Goal: Task Accomplishment & Management: Use online tool/utility

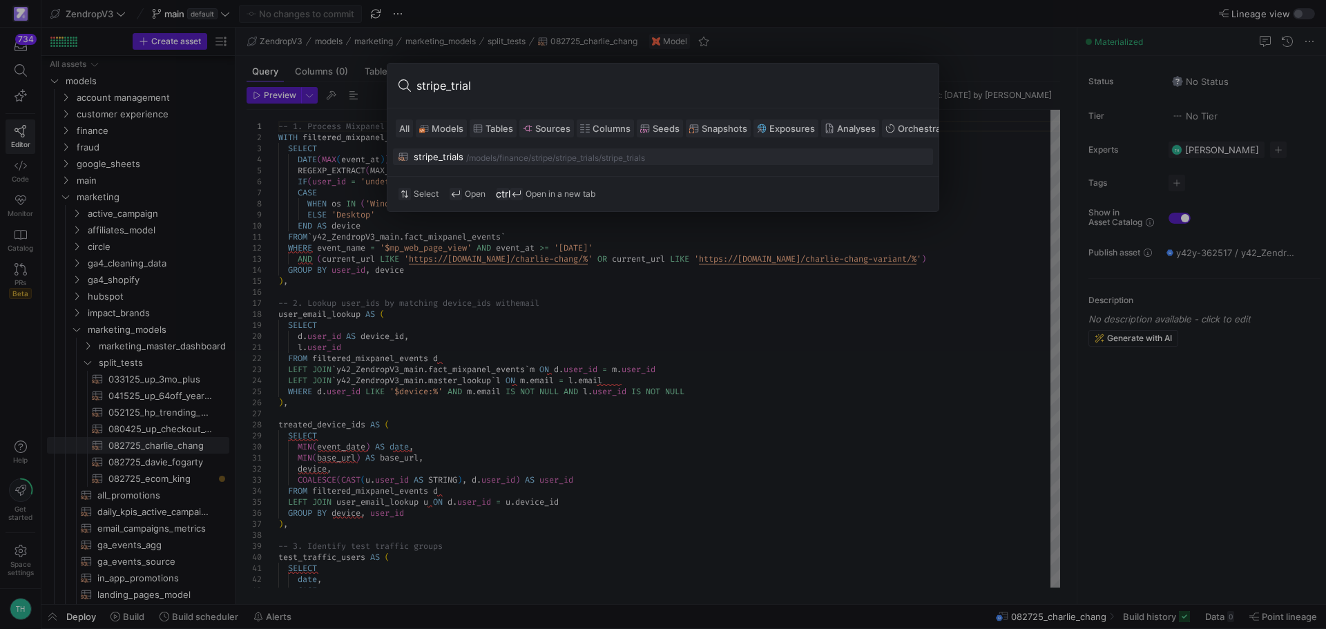
scroll to position [11, 338]
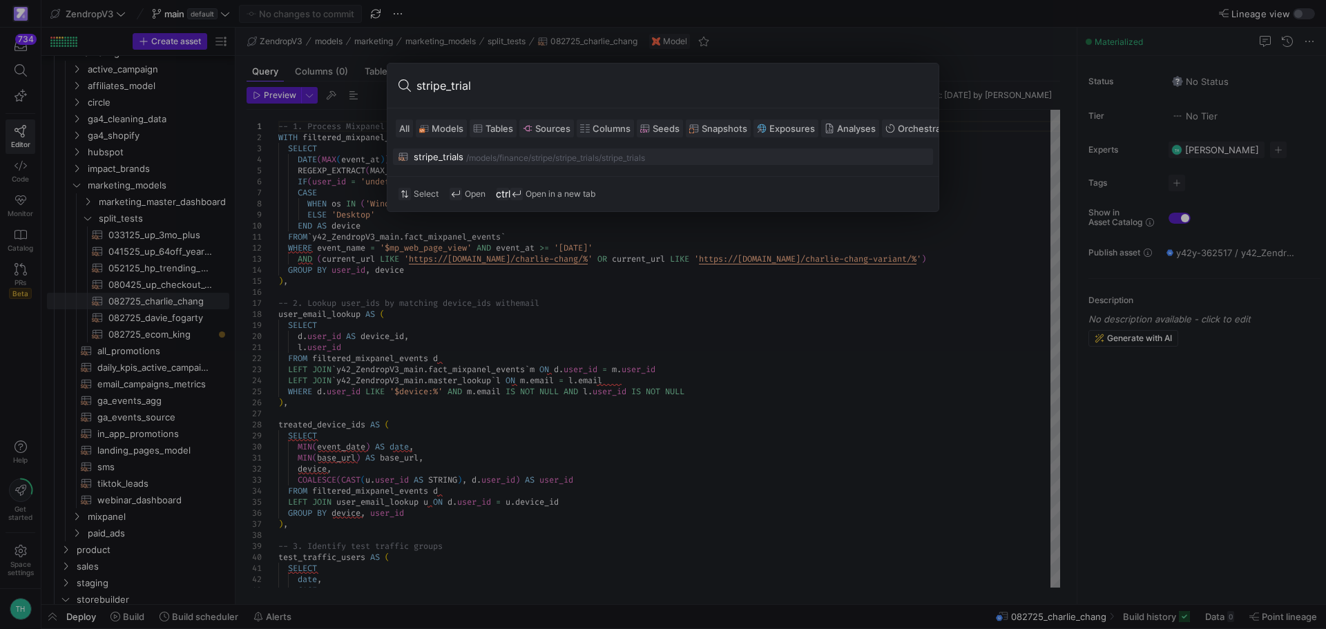
type input "stripe_trial"
click at [492, 157] on div "/models/" at bounding box center [482, 158] width 33 height 10
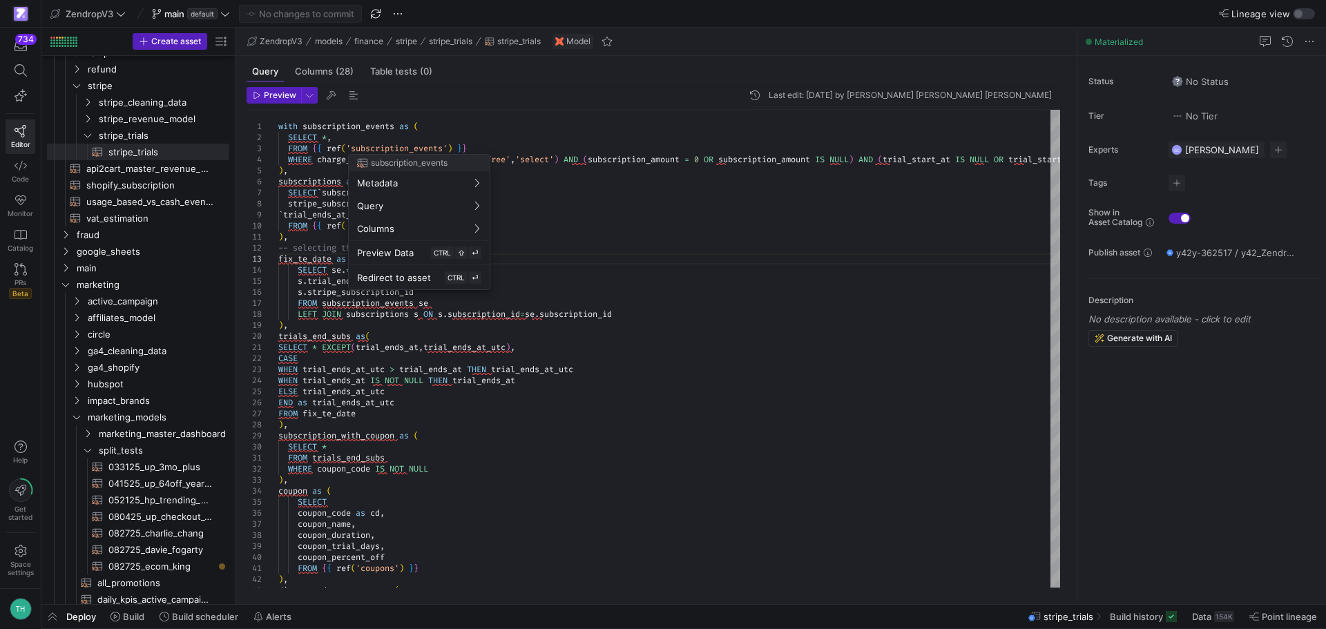
click at [644, 257] on div at bounding box center [663, 314] width 1326 height 629
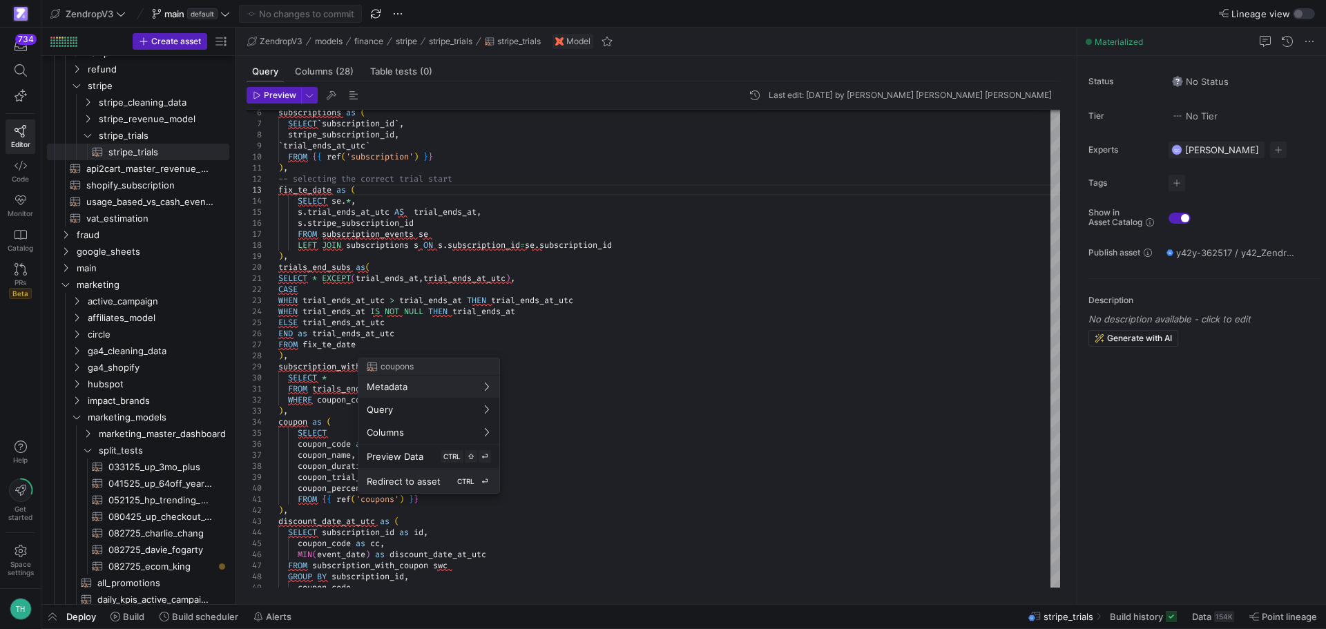
click at [405, 478] on span "Redirect to asset" at bounding box center [404, 481] width 74 height 11
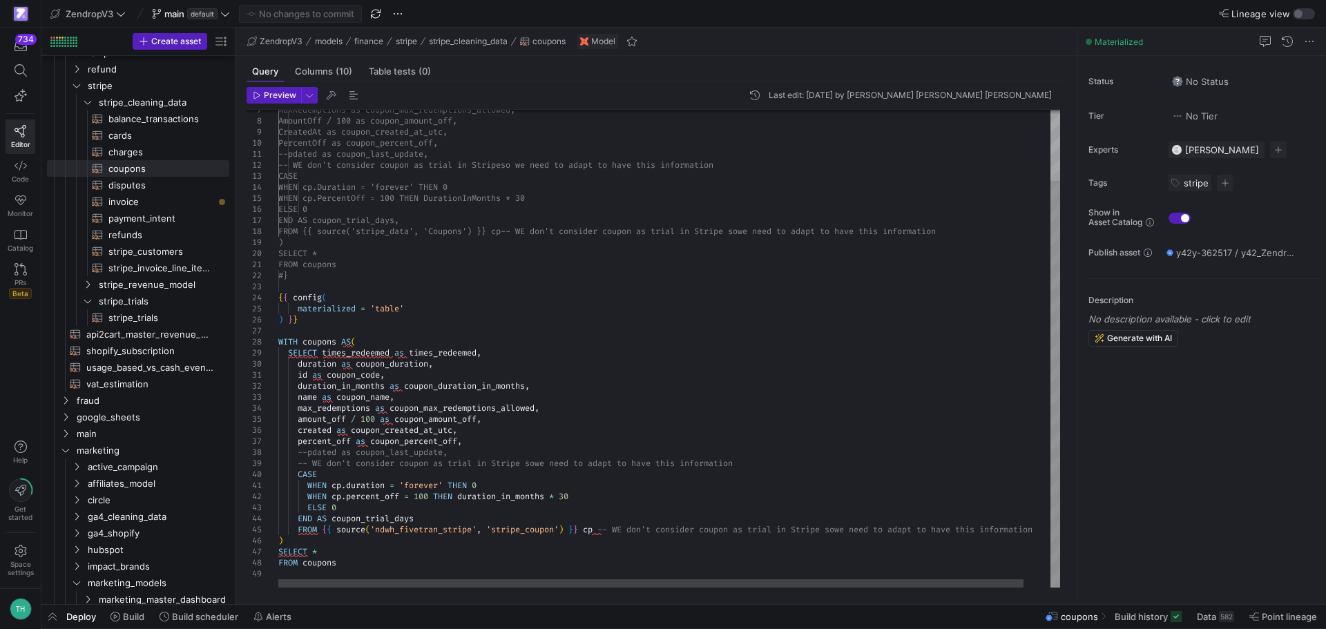
type textarea "with subscription_events as ( SELECT *, FROM {{ ref('subscription_events') }} W…"
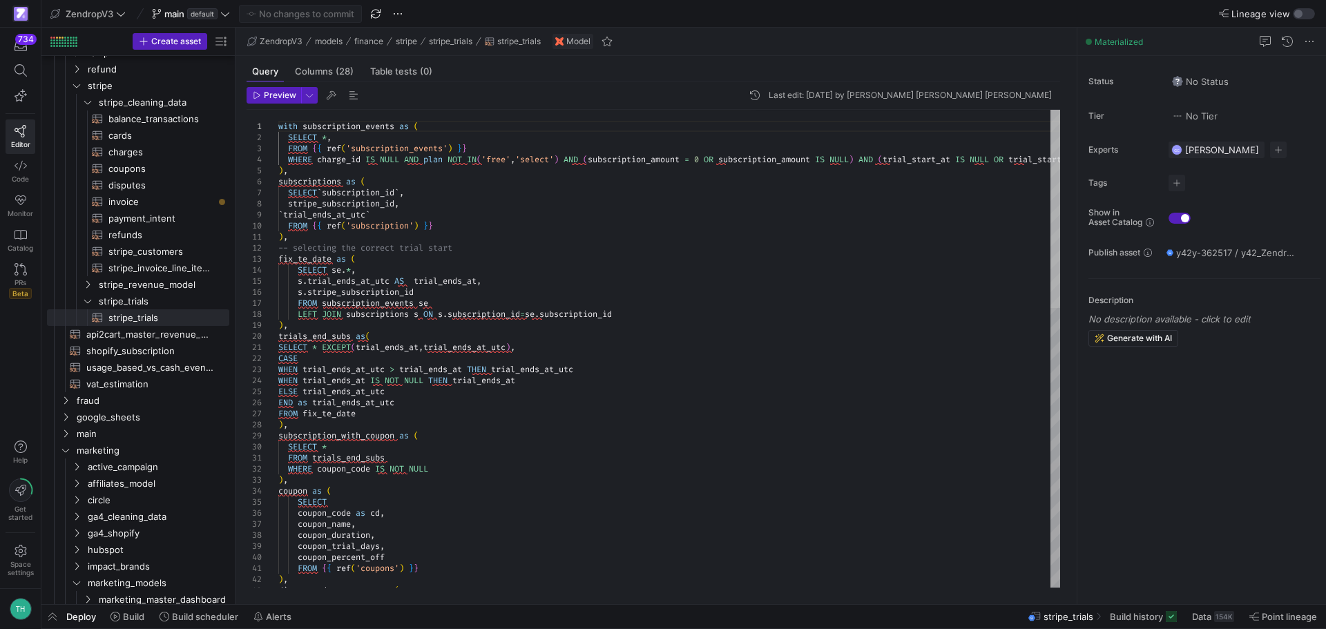
click at [1060, 110] on div at bounding box center [1056, 209] width 10 height 198
